Goal: Information Seeking & Learning: Understand process/instructions

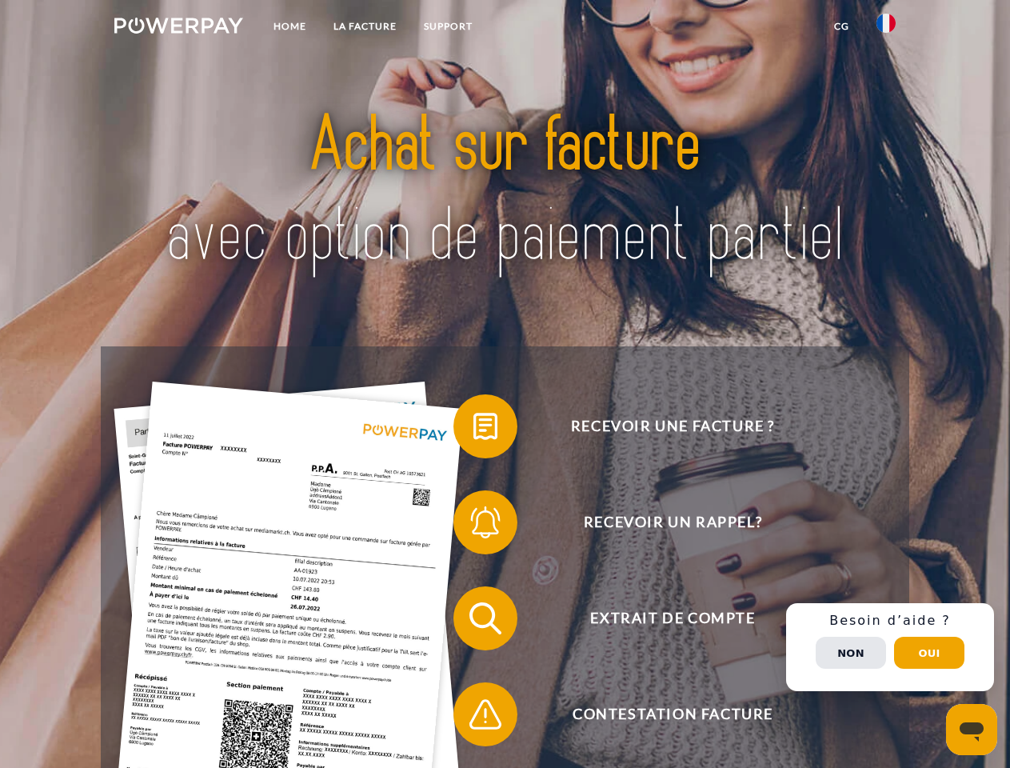
click at [178, 28] on img at bounding box center [178, 26] width 129 height 16
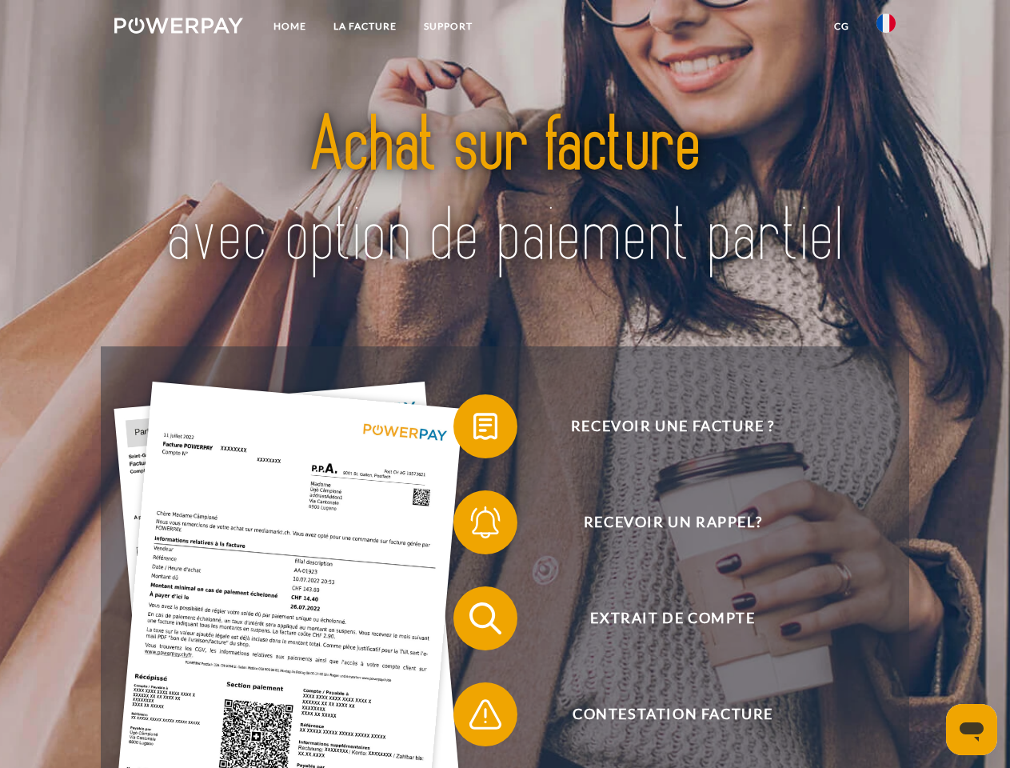
click at [886, 28] on img at bounding box center [886, 23] width 19 height 19
click at [842, 26] on link "CG" at bounding box center [842, 26] width 42 height 29
click at [474, 430] on span at bounding box center [462, 426] width 80 height 80
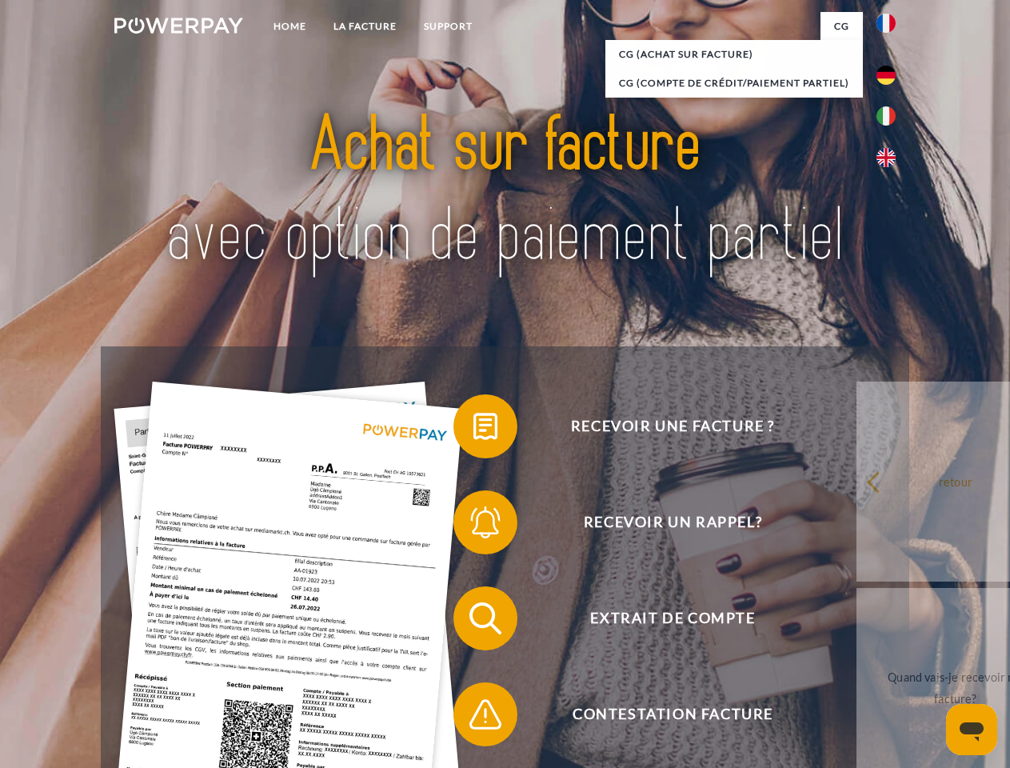
click at [474, 526] on span at bounding box center [462, 522] width 80 height 80
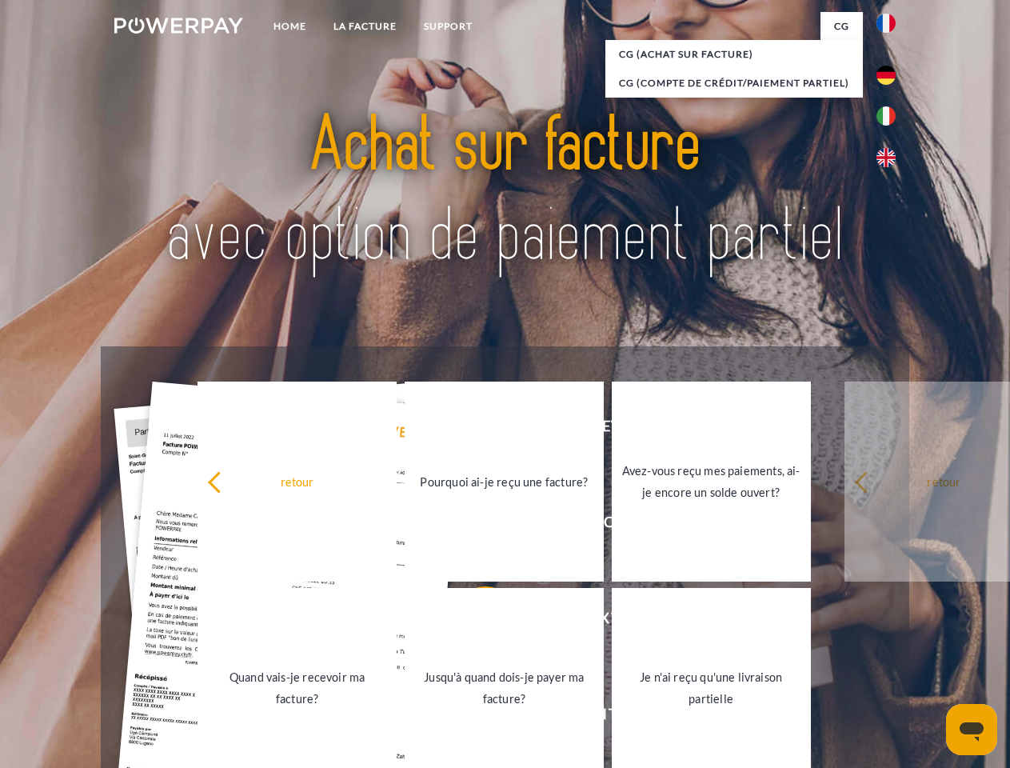
click at [474, 622] on link "Jusqu'à quand dois-je payer ma facture?" at bounding box center [504, 688] width 199 height 200
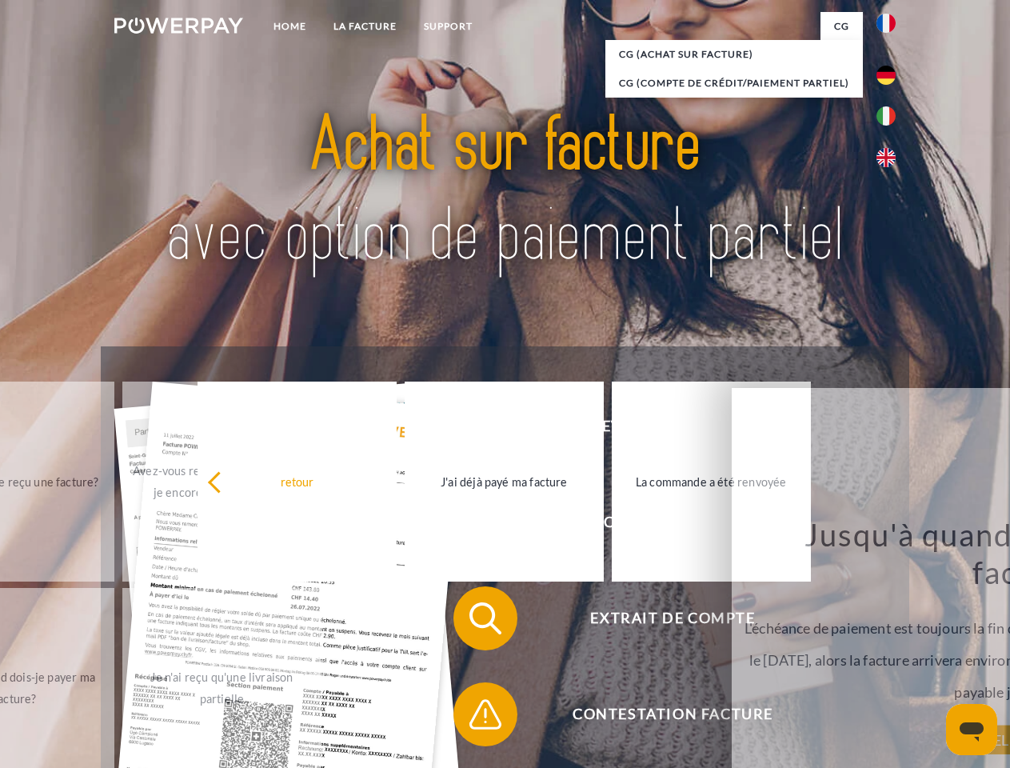
click at [474, 718] on span at bounding box center [462, 714] width 80 height 80
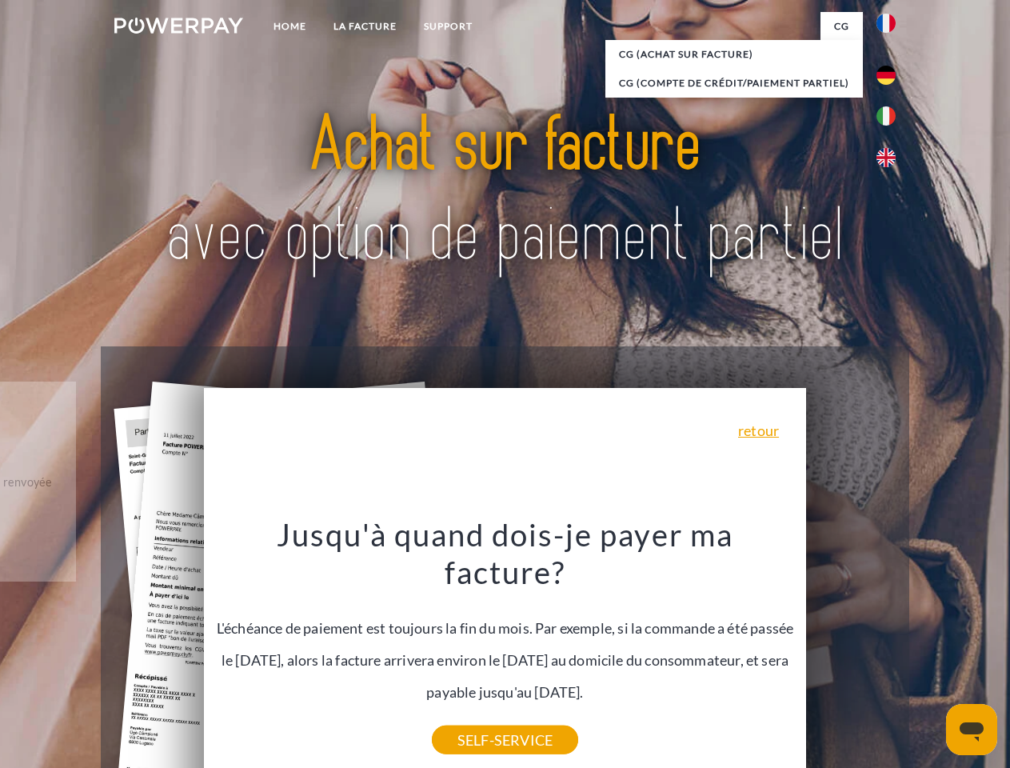
click at [890, 647] on div "Recevoir une facture ? Recevoir un rappel? Extrait de compte retour" at bounding box center [505, 666] width 808 height 640
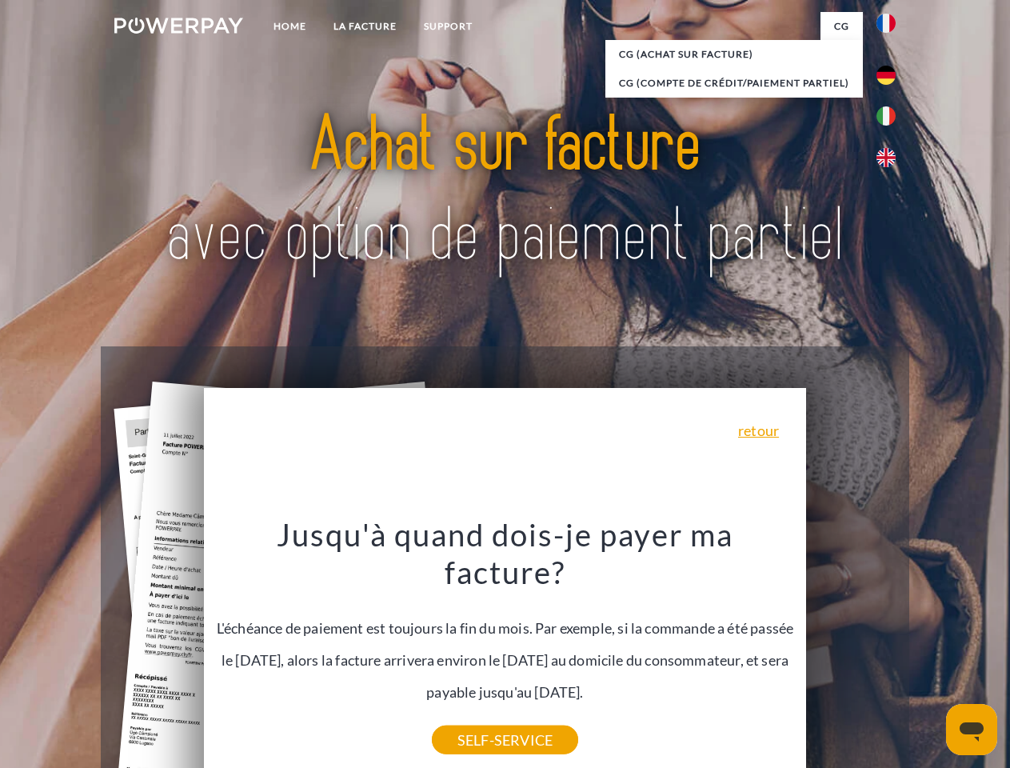
click at [851, 650] on span "Extrait de compte" at bounding box center [673, 618] width 392 height 64
click at [930, 653] on header "Home LA FACTURE Support" at bounding box center [505, 552] width 1010 height 1105
